Goal: Information Seeking & Learning: Learn about a topic

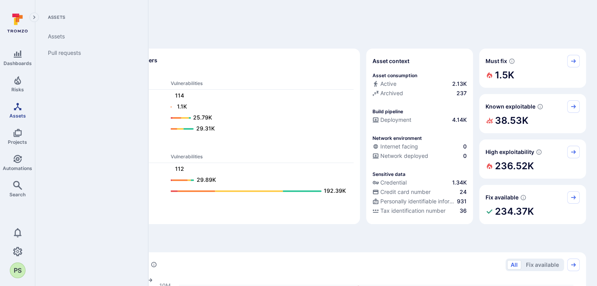
click at [16, 109] on icon "Assets" at bounding box center [17, 106] width 9 height 9
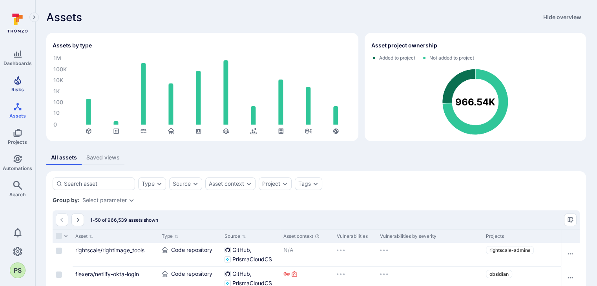
click at [24, 82] on link "Risks" at bounding box center [17, 84] width 35 height 23
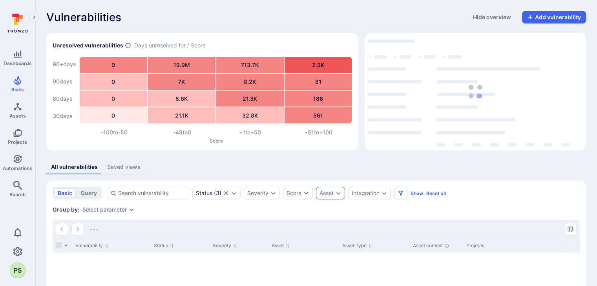
click at [335, 192] on icon "Expand dropdown" at bounding box center [338, 193] width 6 height 6
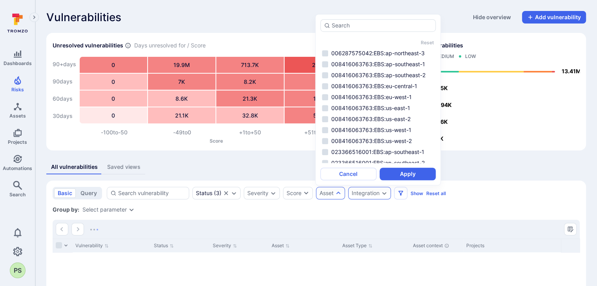
click at [375, 193] on div "Integration" at bounding box center [365, 193] width 28 height 6
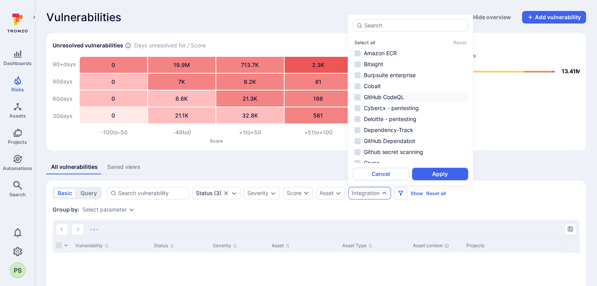
click at [386, 96] on li "GitHub CodeQL" at bounding box center [410, 97] width 115 height 9
click at [442, 171] on button "Apply" at bounding box center [440, 174] width 56 height 13
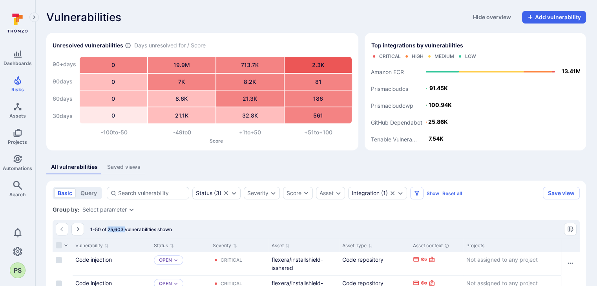
drag, startPoint x: 124, startPoint y: 229, endPoint x: 108, endPoint y: 229, distance: 16.5
click at [108, 229] on span "1-50 of 25,603 vulnerabilities shown" at bounding box center [131, 230] width 82 height 6
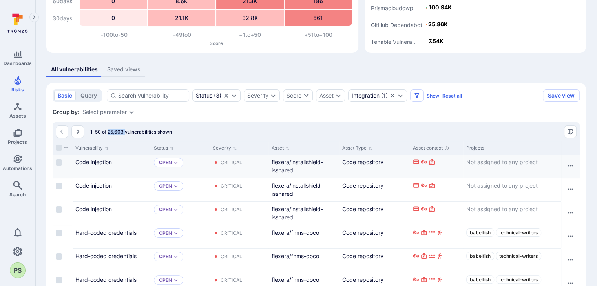
scroll to position [78, 0]
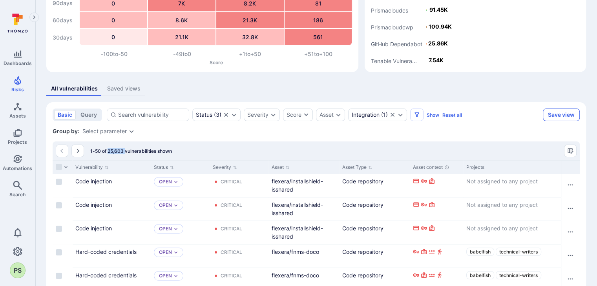
click at [560, 115] on button "Save view" at bounding box center [561, 115] width 37 height 13
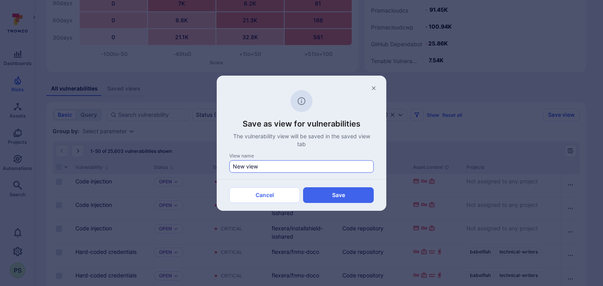
click at [292, 169] on input "New view" at bounding box center [301, 167] width 137 height 8
click at [374, 87] on icon "button" at bounding box center [373, 88] width 6 height 6
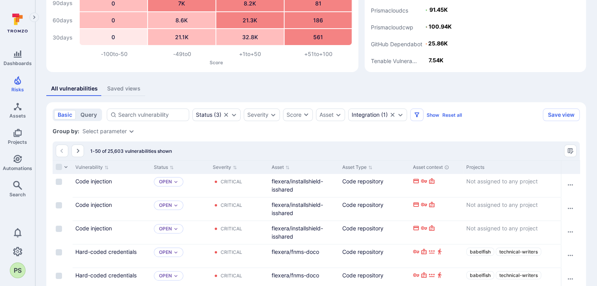
click at [86, 115] on button "query" at bounding box center [89, 114] width 24 height 9
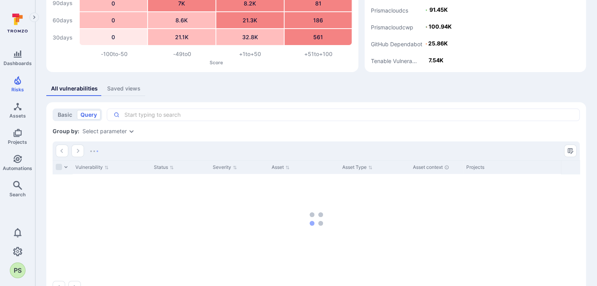
scroll to position [103, 0]
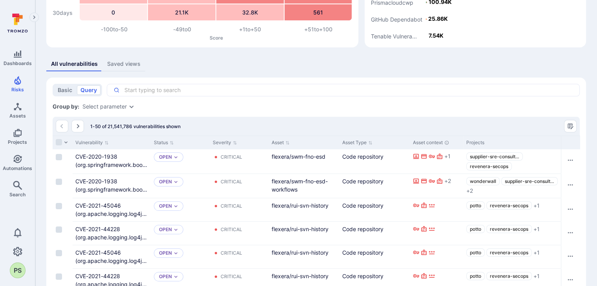
click at [132, 107] on icon "Expand dropdown" at bounding box center [131, 107] width 6 height 6
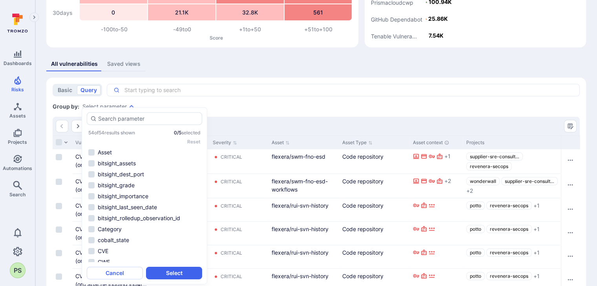
click at [132, 107] on div "54 of 54 results shown 0 / 5 selected Reset Asset bitsight_assets bitsight_dest…" at bounding box center [145, 195] width 126 height 177
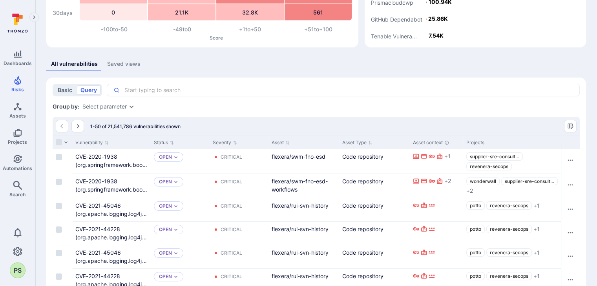
click at [66, 91] on button "basic" at bounding box center [65, 90] width 22 height 9
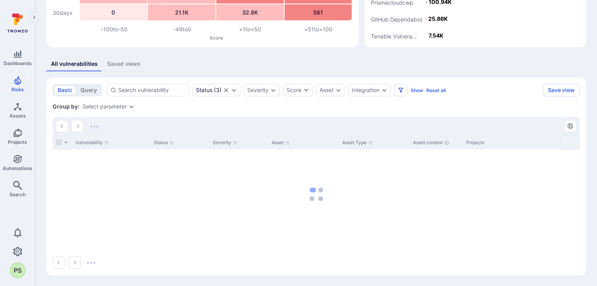
click at [123, 71] on button "Saved views" at bounding box center [123, 64] width 43 height 15
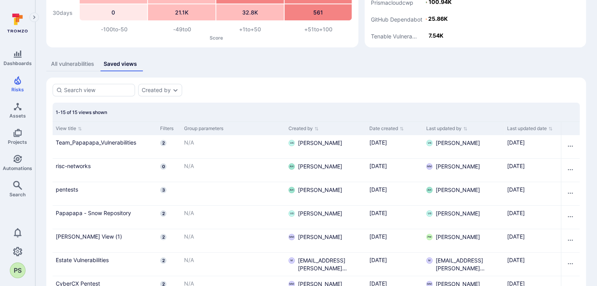
click at [126, 66] on div "Saved views" at bounding box center [120, 64] width 33 height 8
click at [168, 93] on div "Created by" at bounding box center [160, 90] width 44 height 13
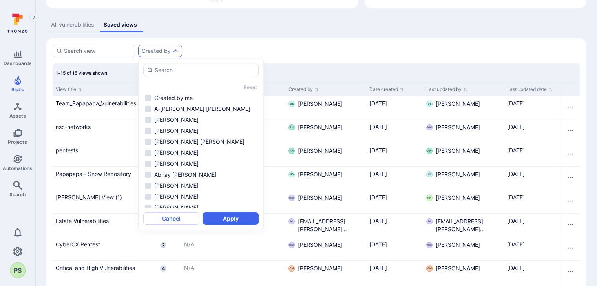
click at [324, 40] on section "Created by 1-15 of 15 views shown View title Filters Group parameters Created b…" at bounding box center [315, 246] width 539 height 417
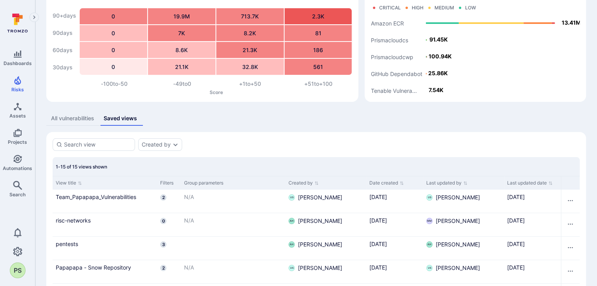
scroll to position [78, 0]
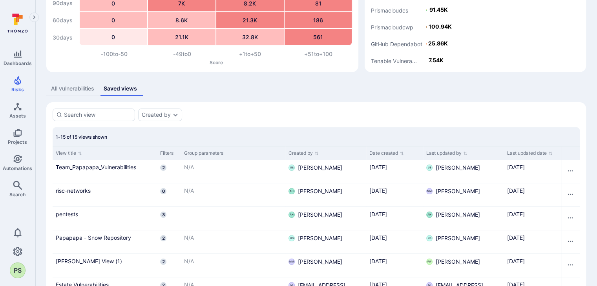
drag, startPoint x: 74, startPoint y: 93, endPoint x: 151, endPoint y: 164, distance: 104.6
click at [74, 93] on button "All vulnerabilities" at bounding box center [72, 89] width 53 height 15
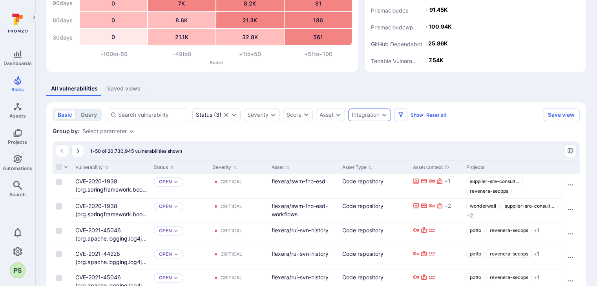
click at [360, 115] on div "Integration" at bounding box center [365, 115] width 28 height 6
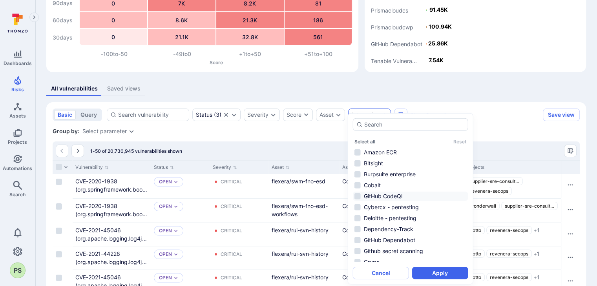
click at [382, 195] on li "GitHub CodeQL" at bounding box center [410, 196] width 115 height 9
click at [442, 274] on button "Apply" at bounding box center [440, 273] width 56 height 13
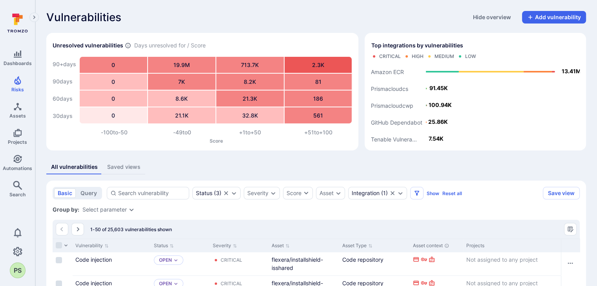
scroll to position [118, 0]
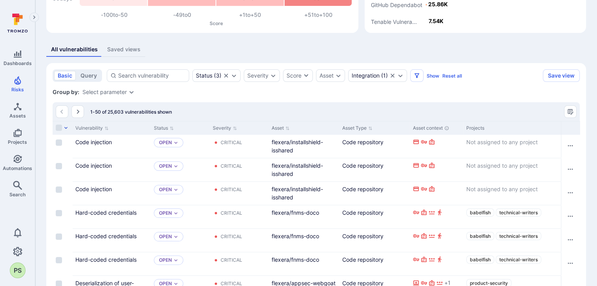
click at [64, 128] on icon "button" at bounding box center [66, 128] width 5 height 5
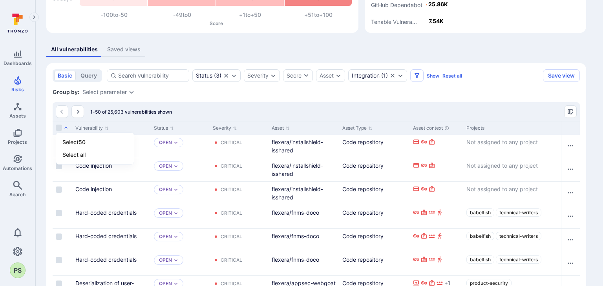
click at [195, 98] on div at bounding box center [301, 143] width 603 height 286
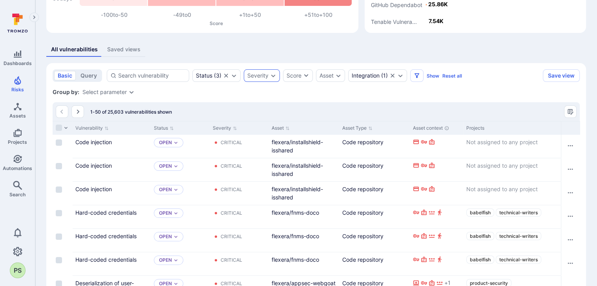
click at [270, 76] on icon "Expand dropdown" at bounding box center [273, 76] width 6 height 6
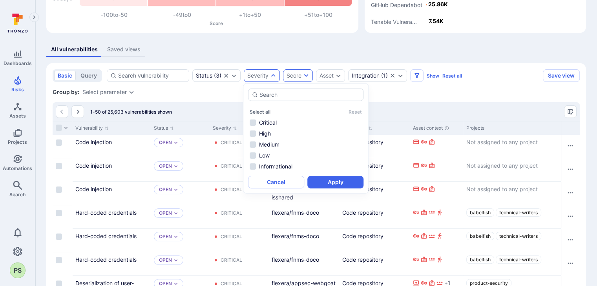
click at [309, 75] on button "Score" at bounding box center [298, 75] width 30 height 13
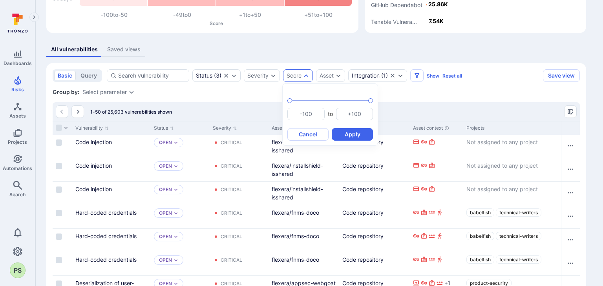
click at [338, 73] on div at bounding box center [301, 143] width 603 height 286
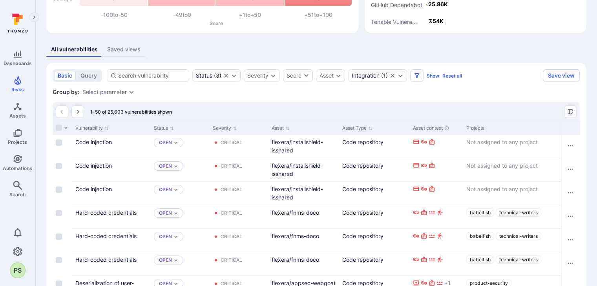
click at [338, 73] on icon "Expand dropdown" at bounding box center [338, 76] width 6 height 6
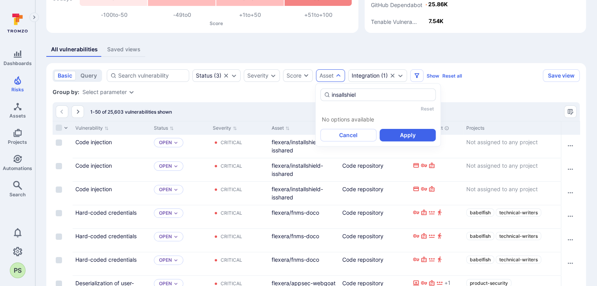
type input "insallshield"
click at [361, 139] on button "Cancel" at bounding box center [348, 135] width 56 height 13
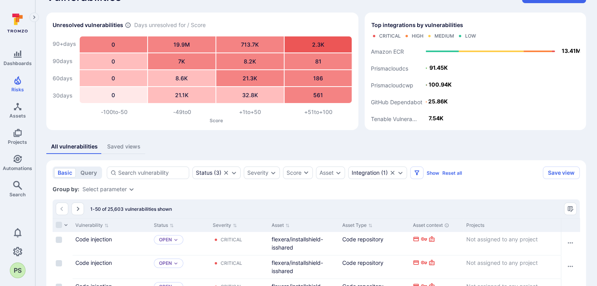
scroll to position [0, 0]
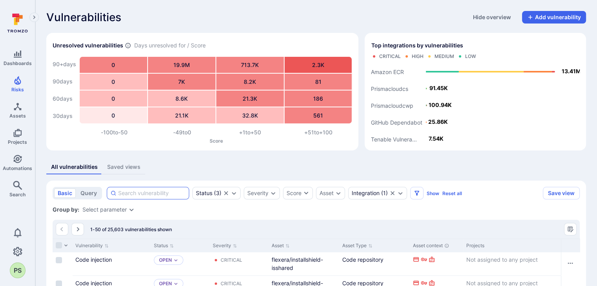
click at [157, 192] on input at bounding box center [151, 193] width 67 height 8
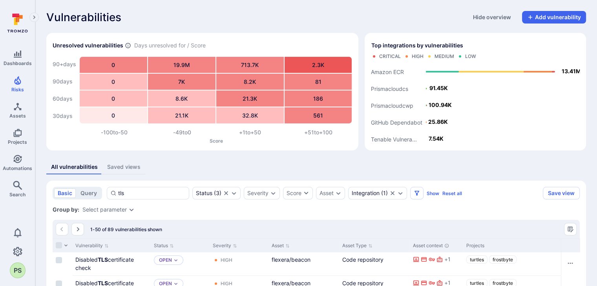
type input "tls"
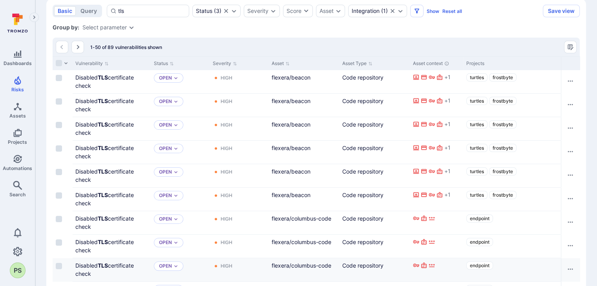
scroll to position [118, 0]
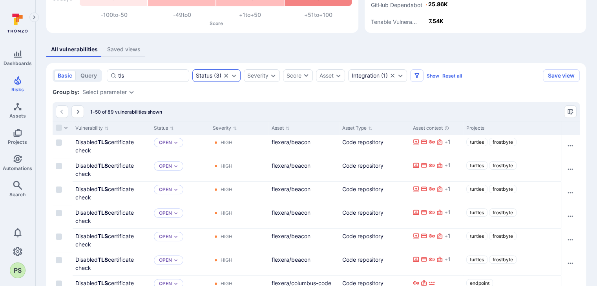
click at [232, 77] on icon "Expand dropdown" at bounding box center [234, 76] width 6 height 6
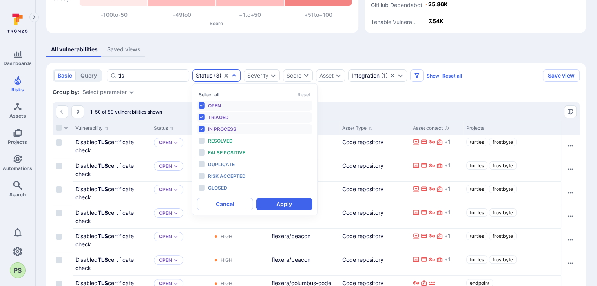
scroll to position [6, 0]
click at [211, 93] on button "Select all" at bounding box center [209, 95] width 21 height 6
click at [284, 202] on button "Apply" at bounding box center [284, 204] width 56 height 13
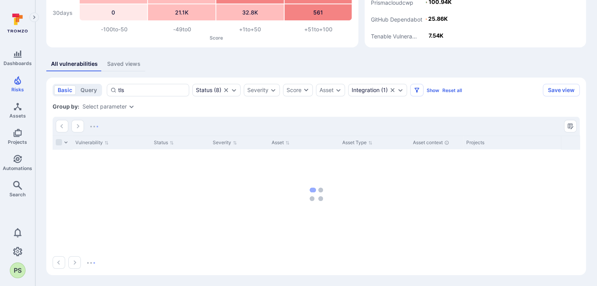
scroll to position [103, 0]
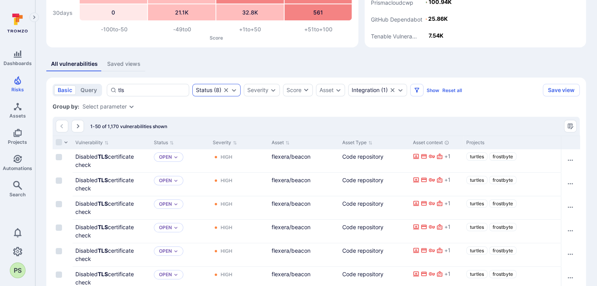
click at [231, 90] on icon "Expand dropdown" at bounding box center [234, 90] width 6 height 6
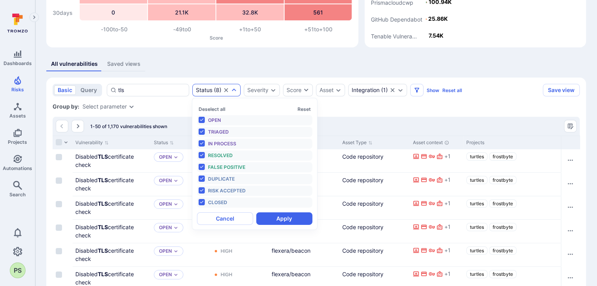
scroll to position [6, 0]
click at [199, 118] on li "Open" at bounding box center [254, 120] width 115 height 10
click at [202, 128] on li "Triaged" at bounding box center [254, 132] width 115 height 10
click at [200, 139] on li "In process" at bounding box center [254, 144] width 115 height 10
click at [202, 166] on li "False positive" at bounding box center [254, 167] width 115 height 10
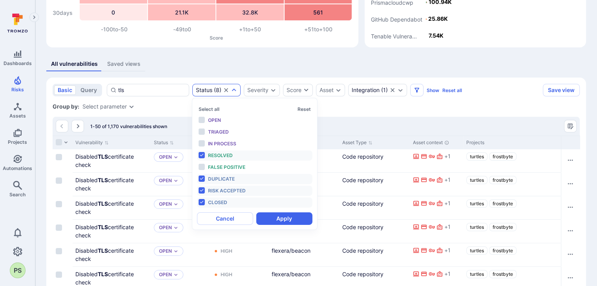
click at [204, 180] on li "Duplicate" at bounding box center [254, 179] width 115 height 10
click at [284, 218] on button "Apply" at bounding box center [284, 219] width 56 height 13
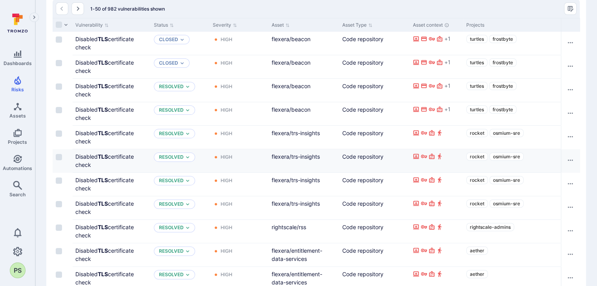
scroll to position [260, 0]
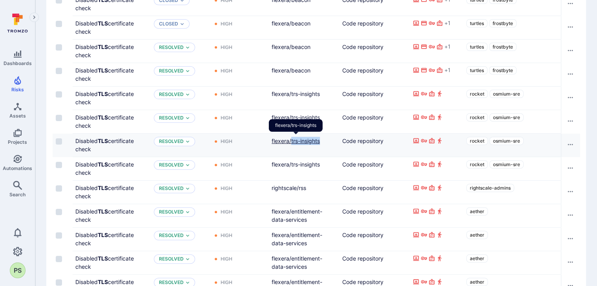
drag, startPoint x: 329, startPoint y: 142, endPoint x: 291, endPoint y: 142, distance: 37.7
click at [291, 142] on div "flexera/trs-insights" at bounding box center [303, 141] width 64 height 8
copy link "trs-insights"
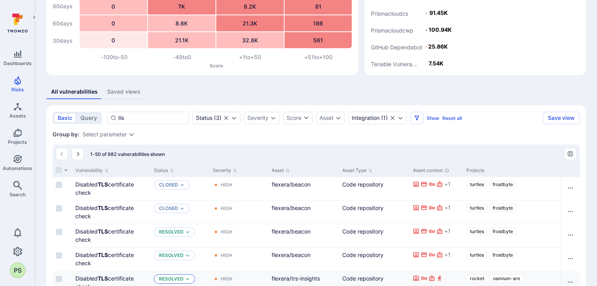
scroll to position [0, 0]
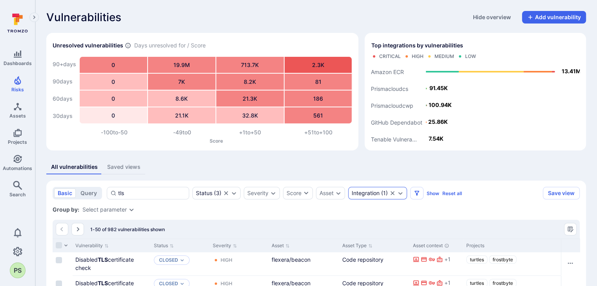
click at [383, 195] on div "Integration ( 1 )" at bounding box center [369, 193] width 36 height 6
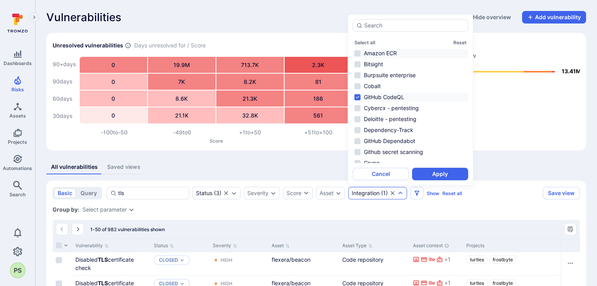
click at [374, 54] on li "Amazon ECR" at bounding box center [410, 53] width 115 height 9
click at [372, 43] on button "Select all" at bounding box center [364, 43] width 21 height 6
click at [454, 173] on button "Apply" at bounding box center [440, 174] width 56 height 13
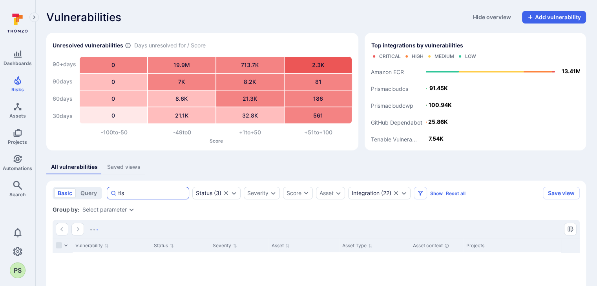
click at [157, 195] on input "tls" at bounding box center [151, 193] width 67 height 8
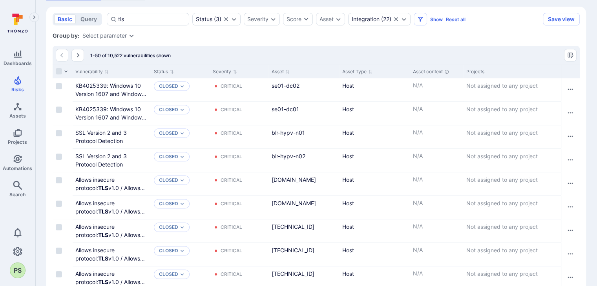
scroll to position [118, 0]
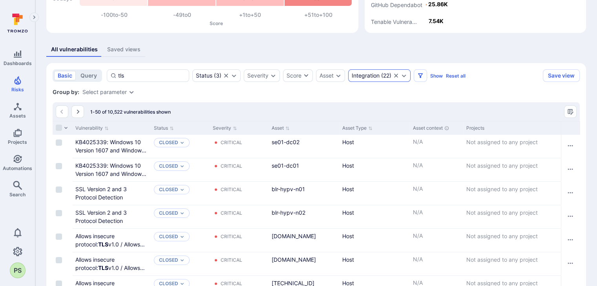
click at [397, 74] on icon "Clear selection" at bounding box center [396, 76] width 6 height 6
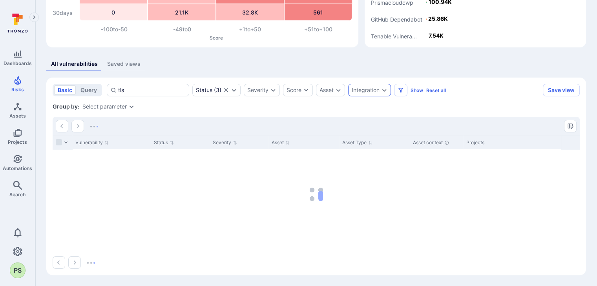
scroll to position [103, 0]
click at [384, 90] on icon "Expand dropdown" at bounding box center [384, 90] width 4 height 3
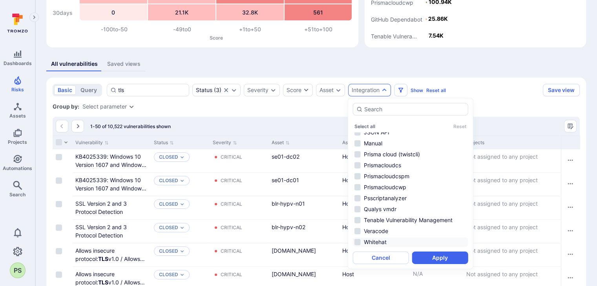
click at [375, 244] on li "Whitehat" at bounding box center [410, 242] width 115 height 9
click at [446, 256] on button "Apply" at bounding box center [440, 258] width 56 height 13
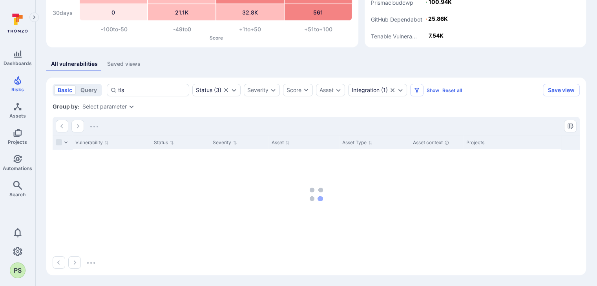
scroll to position [87, 0]
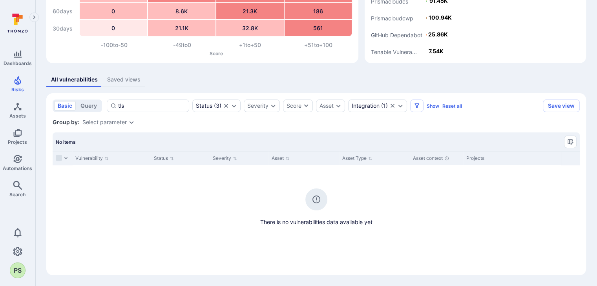
drag, startPoint x: 162, startPoint y: 102, endPoint x: 103, endPoint y: 102, distance: 58.5
click at [103, 102] on div "basic query tls Status ( 3 ) Severity Score Asset Integration ( 1 ) Show Reset …" at bounding box center [296, 106] width 487 height 13
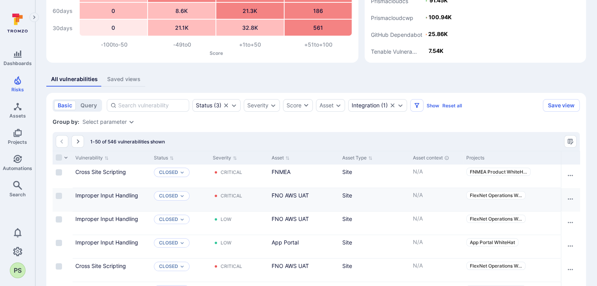
scroll to position [48, 0]
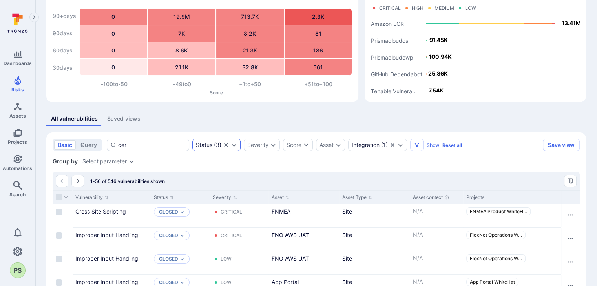
type input "cert"
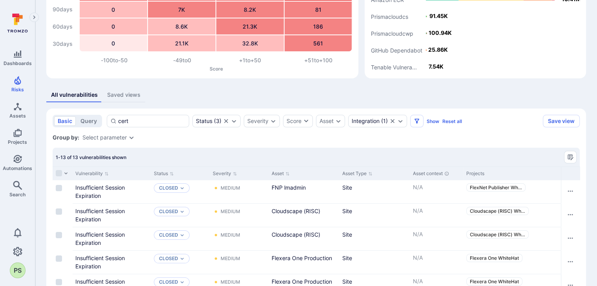
scroll to position [19, 0]
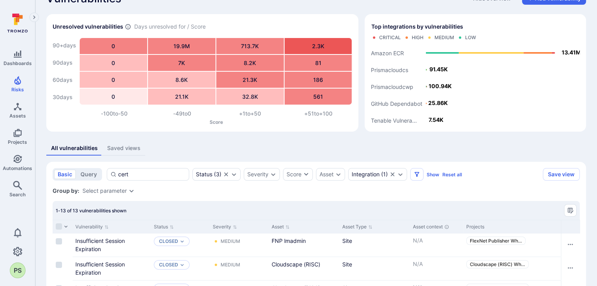
drag, startPoint x: 138, startPoint y: 175, endPoint x: 106, endPoint y: 174, distance: 32.6
click at [106, 174] on div "basic query cert Status ( 3 ) Severity Score Asset Integration ( 1 ) Show Reset…" at bounding box center [296, 174] width 487 height 13
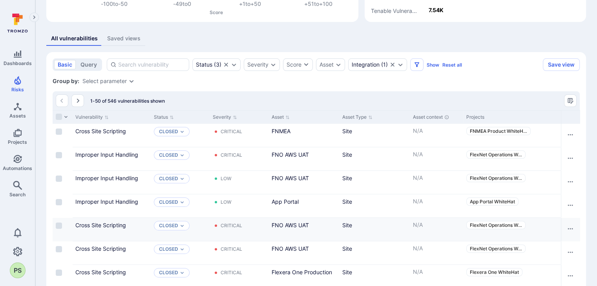
scroll to position [142, 0]
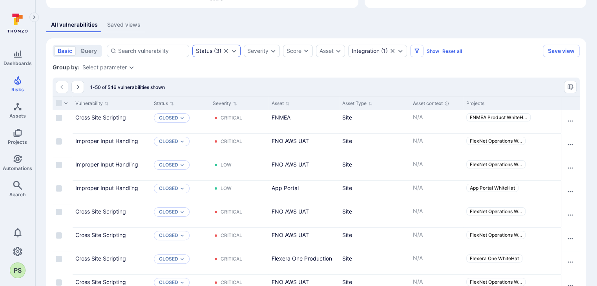
click at [229, 49] on div "Status ( 3 )" at bounding box center [216, 51] width 48 height 13
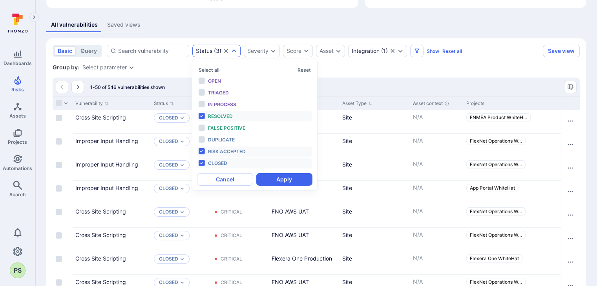
scroll to position [6, 0]
click at [206, 74] on div "Select all Reset Open Triaged In process Resolved False positive Duplicate Risk…" at bounding box center [254, 116] width 115 height 105
click at [206, 66] on div "Select all Reset Open Triaged In process Resolved False positive Duplicate Risk…" at bounding box center [254, 116] width 115 height 105
click at [206, 68] on button "Select all" at bounding box center [209, 70] width 21 height 6
click at [203, 117] on li "Resolved" at bounding box center [254, 116] width 115 height 10
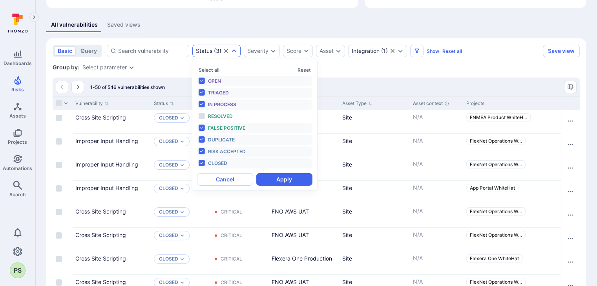
click at [202, 132] on li "False positive" at bounding box center [254, 128] width 115 height 10
click at [201, 142] on li "Duplicate" at bounding box center [254, 140] width 115 height 10
click at [201, 153] on li "Risk accepted" at bounding box center [254, 152] width 115 height 10
click at [200, 163] on li "Closed" at bounding box center [254, 163] width 115 height 10
click at [286, 181] on button "Apply" at bounding box center [284, 179] width 56 height 13
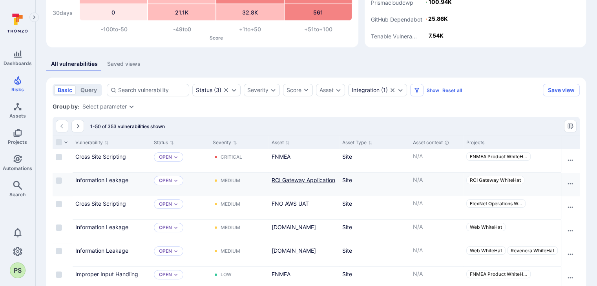
scroll to position [142, 0]
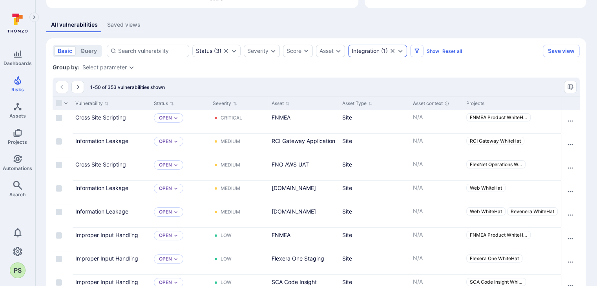
click at [392, 48] on icon "Clear selection" at bounding box center [392, 51] width 6 height 6
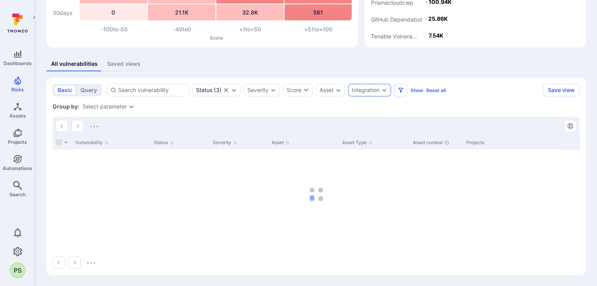
click at [383, 92] on icon "Expand dropdown" at bounding box center [384, 90] width 6 height 6
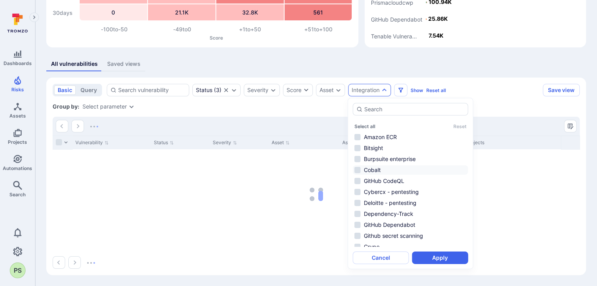
click at [374, 174] on li "Cobalt" at bounding box center [410, 170] width 115 height 9
click at [379, 178] on li "GitHub CodeQL" at bounding box center [410, 181] width 115 height 9
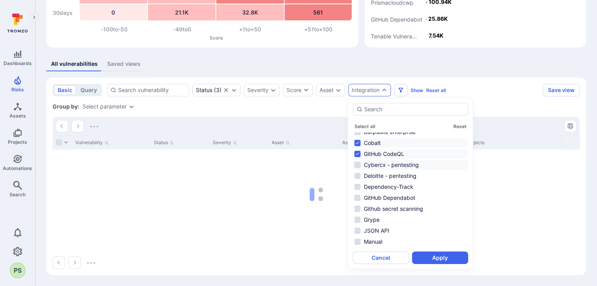
scroll to position [39, 0]
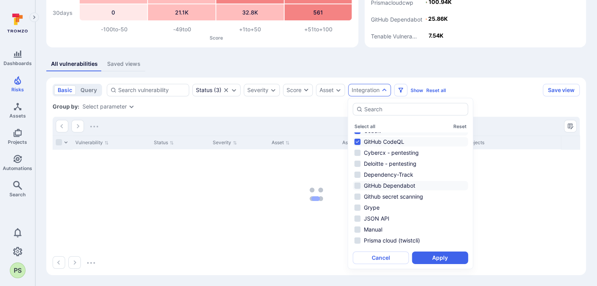
click at [398, 185] on li "GitHub Dependabot" at bounding box center [410, 185] width 115 height 9
click at [399, 194] on li "Github secret scanning" at bounding box center [410, 196] width 115 height 9
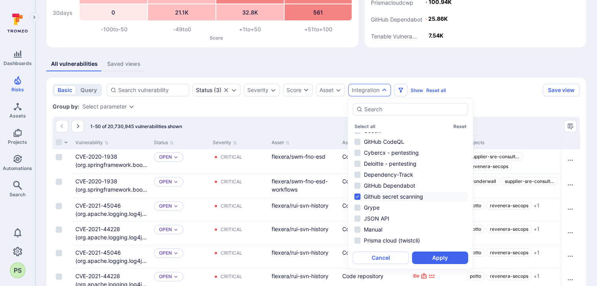
click at [398, 197] on li "Github secret scanning" at bounding box center [410, 196] width 115 height 9
click at [383, 187] on li "GitHub Dependabot" at bounding box center [410, 185] width 115 height 9
click at [381, 195] on li "Github secret scanning" at bounding box center [410, 196] width 115 height 9
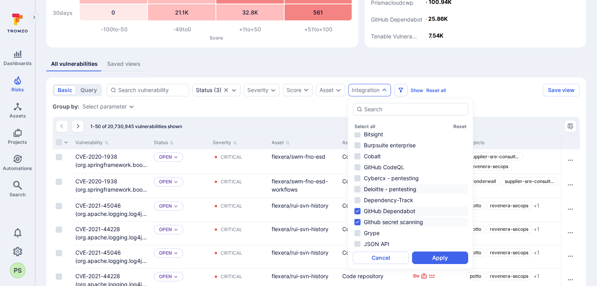
scroll to position [0, 0]
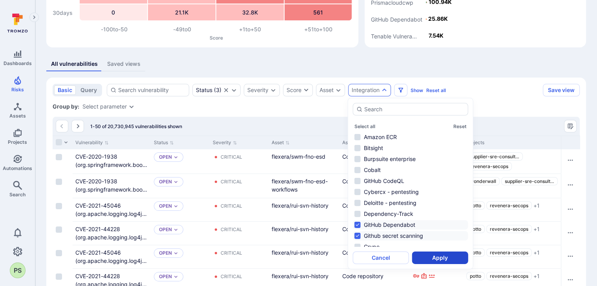
click at [439, 257] on button "Apply" at bounding box center [440, 258] width 56 height 13
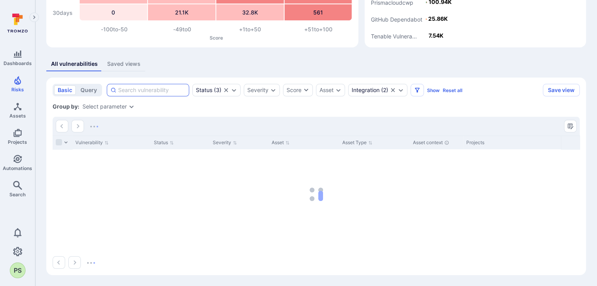
click at [138, 90] on input at bounding box center [151, 90] width 67 height 8
type input "tls"
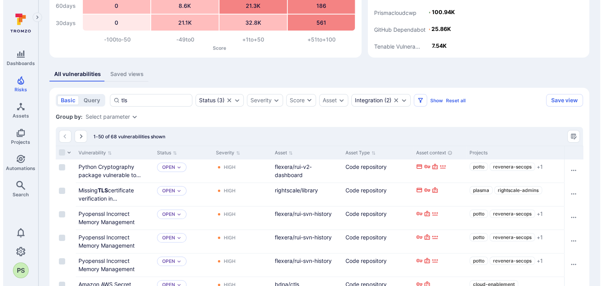
scroll to position [64, 0]
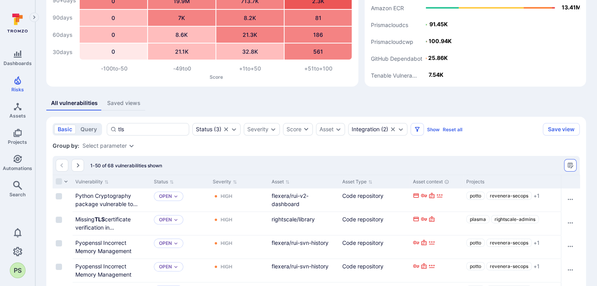
click at [572, 165] on icon "Manage columns" at bounding box center [569, 165] width 5 height 5
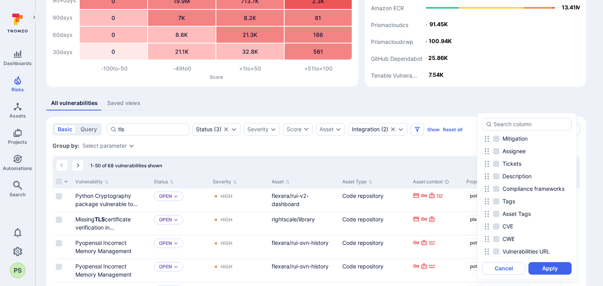
scroll to position [353, 0]
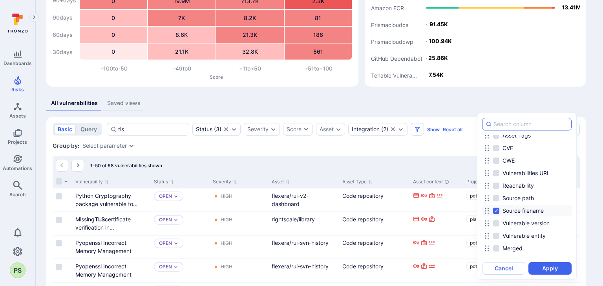
click at [523, 120] on input at bounding box center [530, 124] width 75 height 8
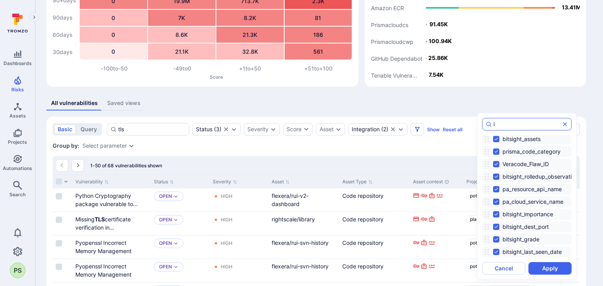
scroll to position [0, 0]
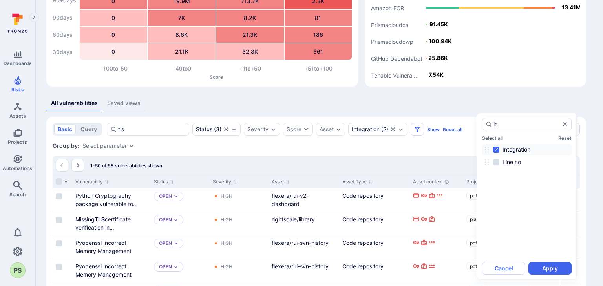
type input "in"
click at [541, 94] on div at bounding box center [301, 143] width 603 height 286
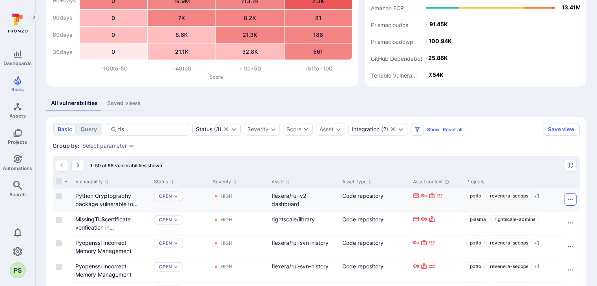
click at [571, 199] on icon "Row actions menu" at bounding box center [570, 200] width 6 height 6
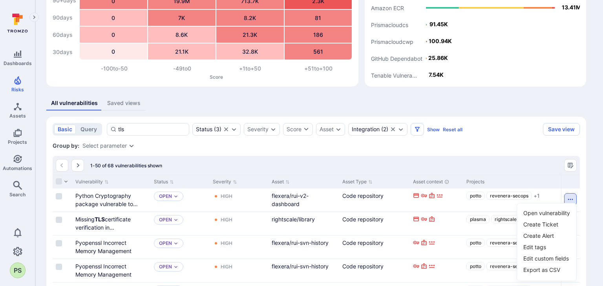
click at [519, 163] on div at bounding box center [301, 143] width 603 height 286
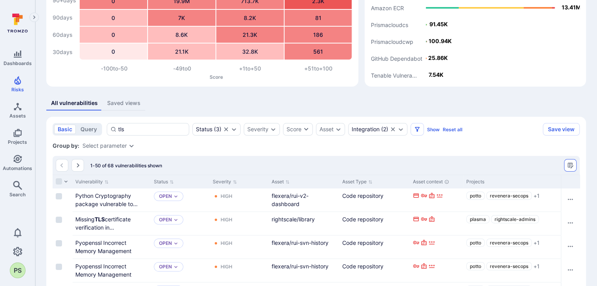
click at [567, 164] on icon "Manage columns" at bounding box center [569, 165] width 5 height 5
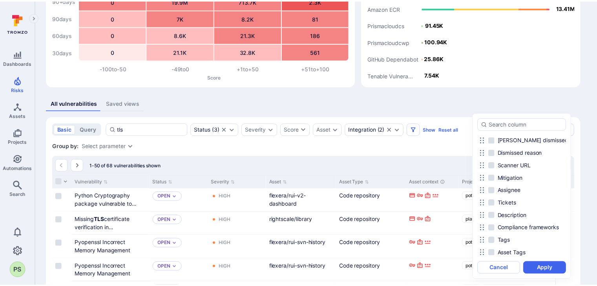
scroll to position [353, 0]
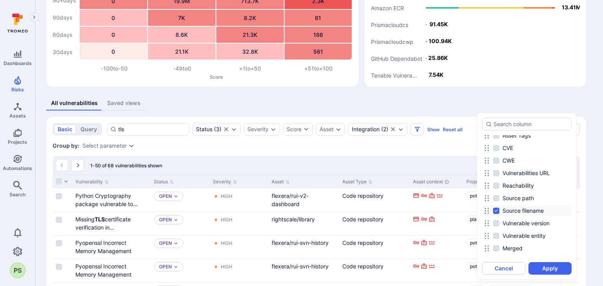
click at [430, 160] on div at bounding box center [301, 143] width 603 height 286
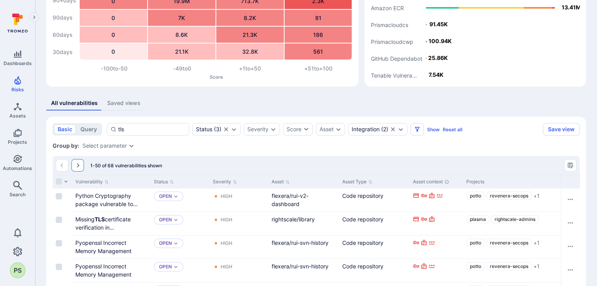
click at [82, 166] on button "Go to the next page" at bounding box center [77, 165] width 13 height 13
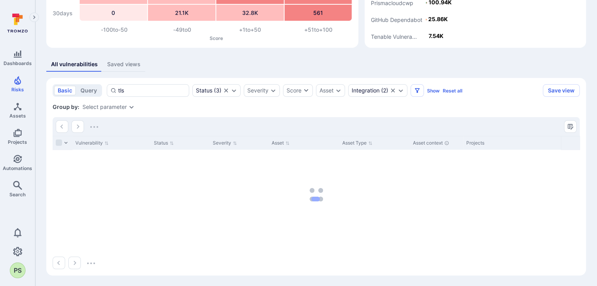
scroll to position [103, 0]
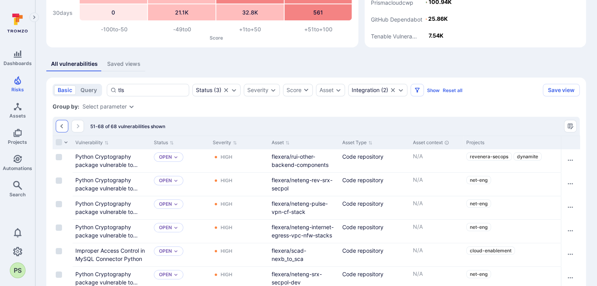
click at [59, 127] on icon "Go to the previous page" at bounding box center [62, 126] width 6 height 6
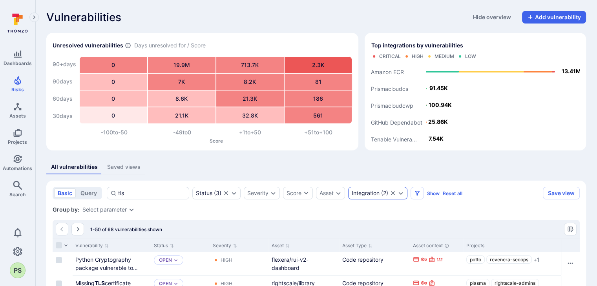
click at [397, 197] on div "Integration ( 2 )" at bounding box center [377, 193] width 59 height 13
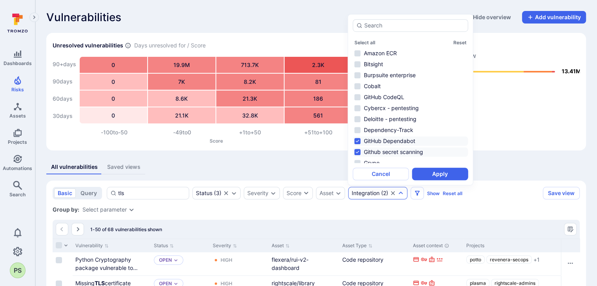
click at [391, 193] on icon "Clear selection" at bounding box center [393, 193] width 6 height 6
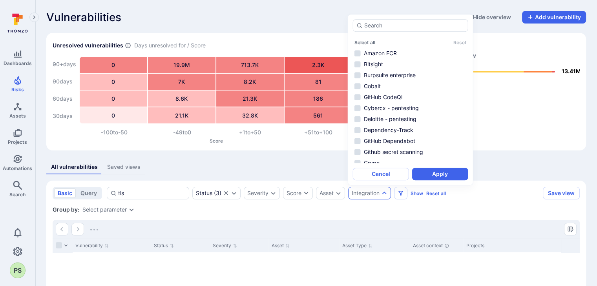
click at [386, 193] on icon "Expand dropdown" at bounding box center [384, 193] width 6 height 6
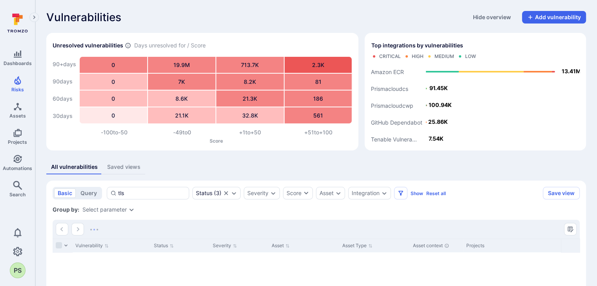
click at [381, 191] on icon "Expand dropdown" at bounding box center [384, 193] width 6 height 6
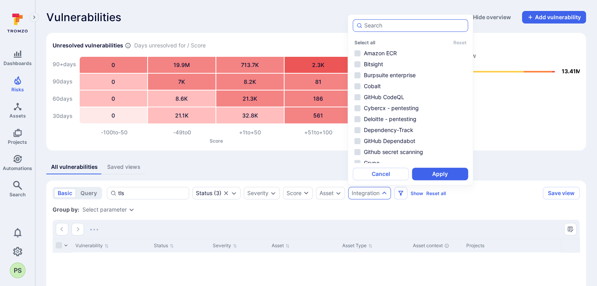
click at [374, 31] on div "autocomplete options" at bounding box center [410, 25] width 115 height 13
click at [374, 29] on input "autocomplete options" at bounding box center [414, 26] width 100 height 8
click at [375, 23] on input "autocomplete options" at bounding box center [414, 26] width 100 height 8
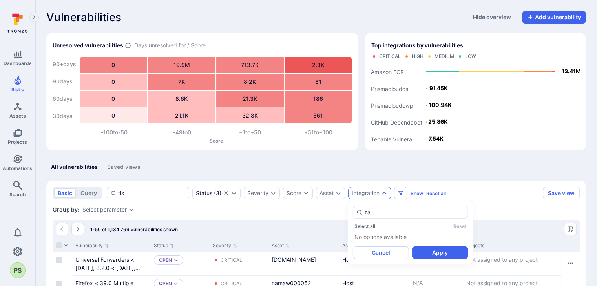
type input "za"
click at [275, 171] on div "All vulnerabilities Saved views" at bounding box center [315, 167] width 539 height 15
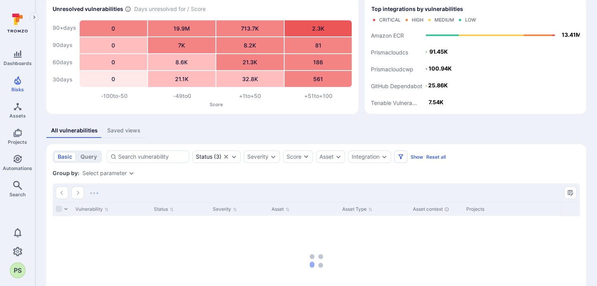
scroll to position [78, 0]
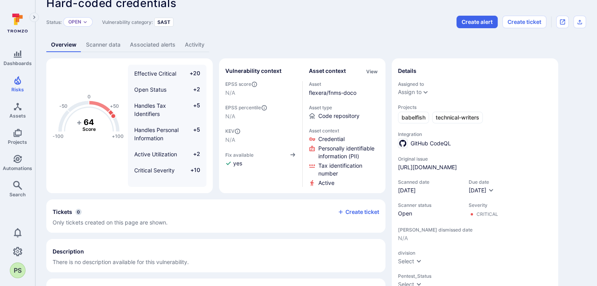
scroll to position [11, 0]
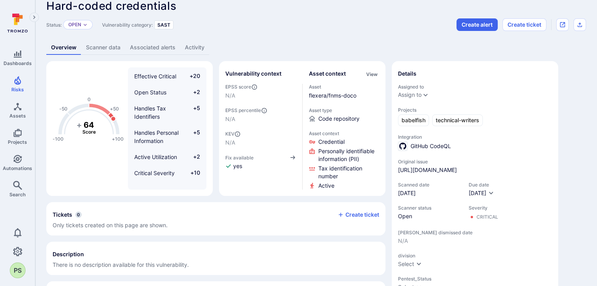
drag, startPoint x: 490, startPoint y: 168, endPoint x: 523, endPoint y: 109, distance: 67.8
click at [522, 111] on span "Projects" at bounding box center [475, 110] width 154 height 6
click at [563, 25] on icon "Open original issue" at bounding box center [562, 25] width 6 height 6
click at [166, 25] on div "SAST" at bounding box center [163, 24] width 19 height 9
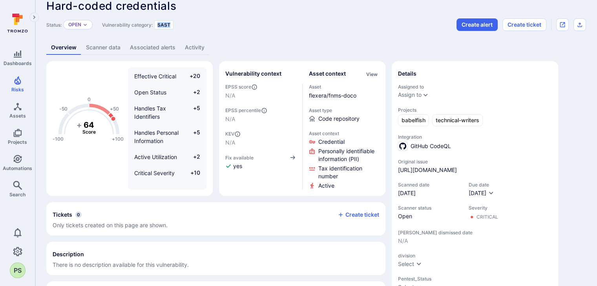
click at [257, 27] on div "Status: Open Vulnerability category: SAST Create alert Create ticket" at bounding box center [315, 24] width 539 height 13
click at [83, 24] on div "Open" at bounding box center [77, 24] width 29 height 9
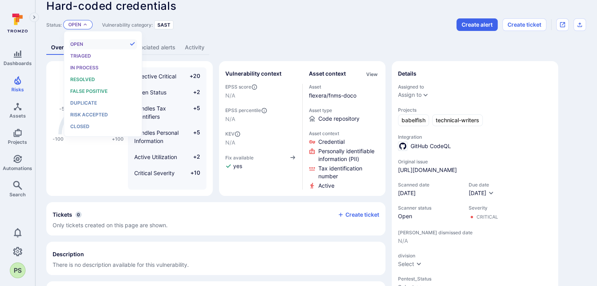
scroll to position [6, 0]
click at [259, 15] on header "Hard-coded credentials ... Show more Status: Open Vulnerability category: SAST …" at bounding box center [315, 15] width 539 height 31
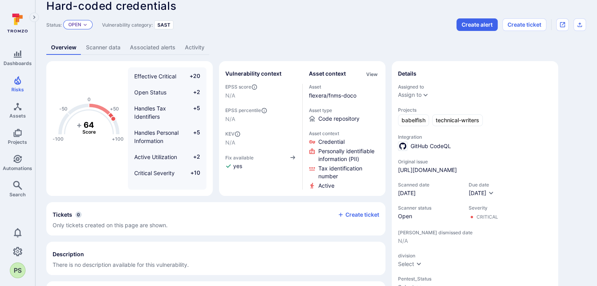
click at [84, 21] on div "Open" at bounding box center [77, 24] width 29 height 9
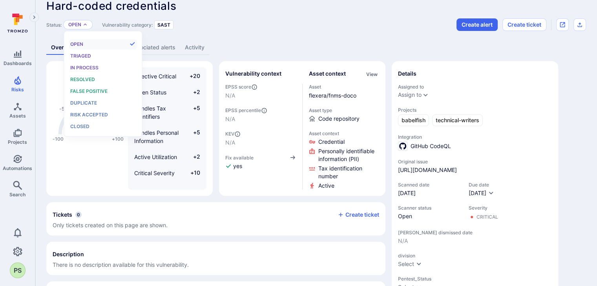
click at [303, 29] on div "Status: Open Vulnerability category: SAST Create alert Create ticket" at bounding box center [315, 24] width 539 height 13
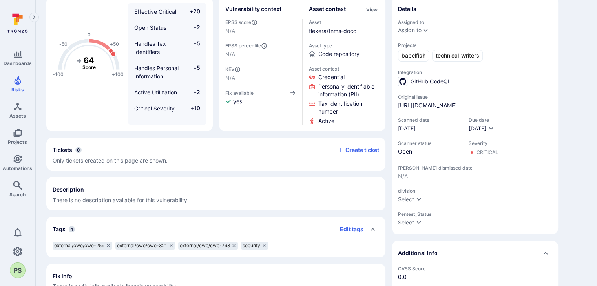
scroll to position [11, 0]
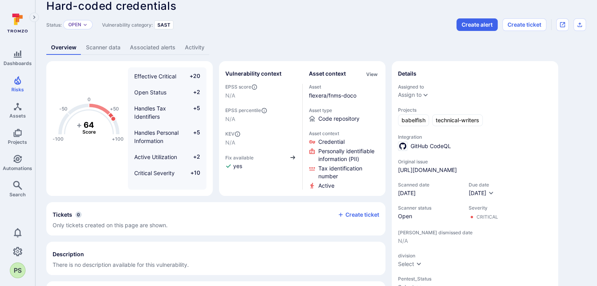
click at [292, 157] on icon "button" at bounding box center [292, 158] width 5 height 4
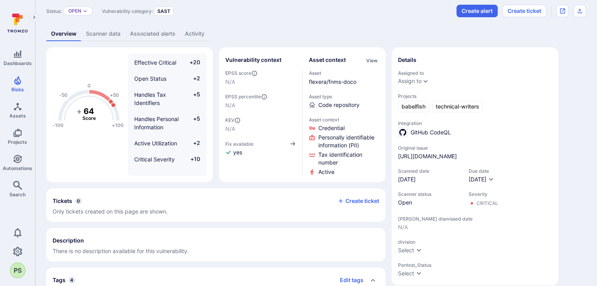
scroll to position [0, 0]
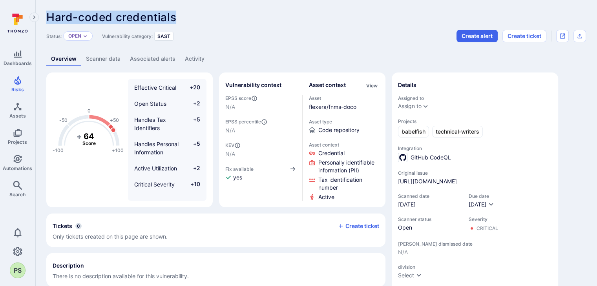
drag, startPoint x: 181, startPoint y: 15, endPoint x: 47, endPoint y: 16, distance: 134.2
click at [47, 16] on div "Hard-coded credentials ... Show more" at bounding box center [259, 17] width 427 height 13
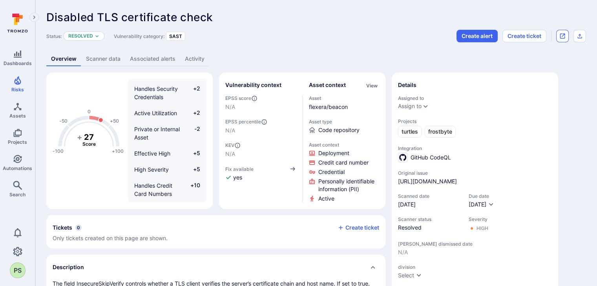
click at [564, 36] on icon "Open original issue" at bounding box center [562, 36] width 6 height 6
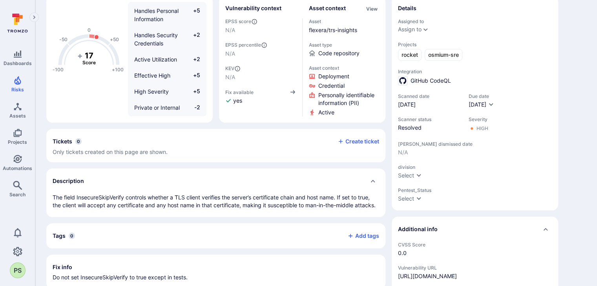
scroll to position [78, 0]
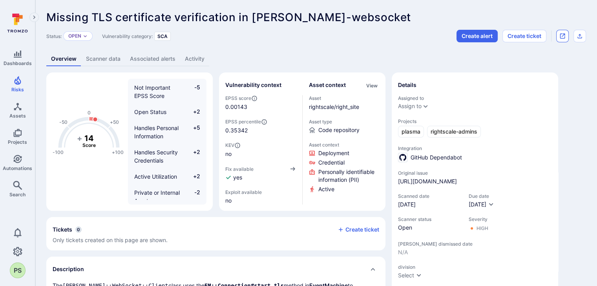
click at [564, 35] on icon "Open original issue" at bounding box center [562, 36] width 6 height 6
click at [14, 111] on icon "Assets" at bounding box center [17, 106] width 9 height 9
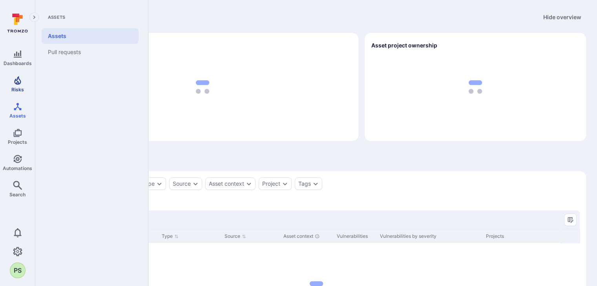
click at [18, 75] on link "Risks" at bounding box center [17, 84] width 35 height 23
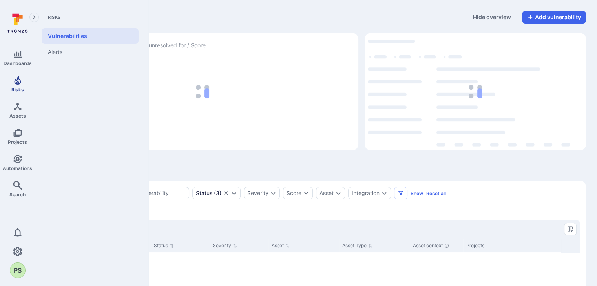
click at [17, 86] on link "Risks" at bounding box center [17, 84] width 35 height 23
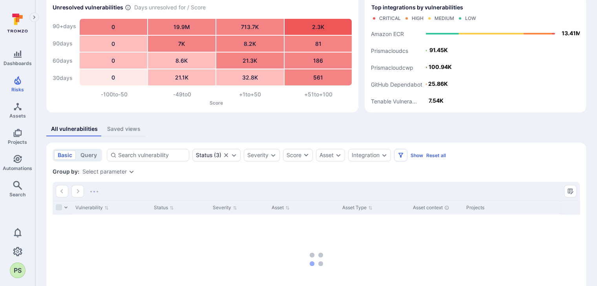
scroll to position [78, 0]
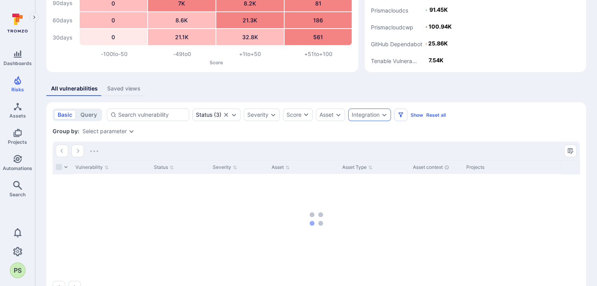
click at [375, 118] on div "Integration" at bounding box center [369, 115] width 43 height 13
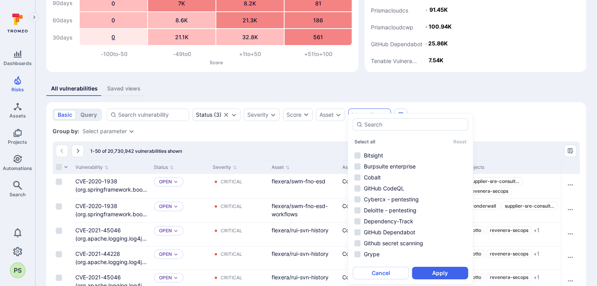
scroll to position [0, 0]
